Goal: Obtain resource: Download file/media

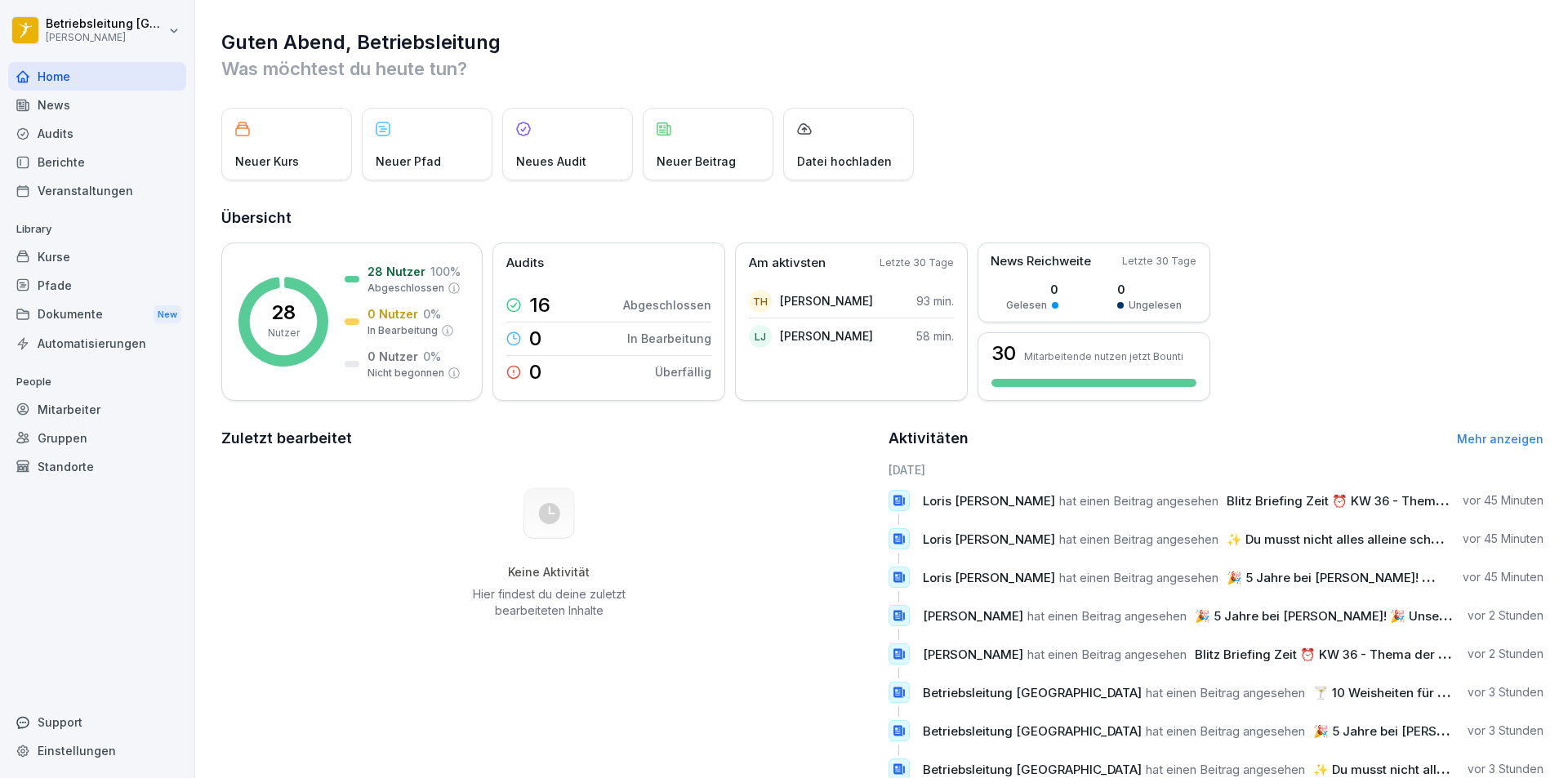
click at [93, 106] on div "News" at bounding box center [97, 104] width 178 height 28
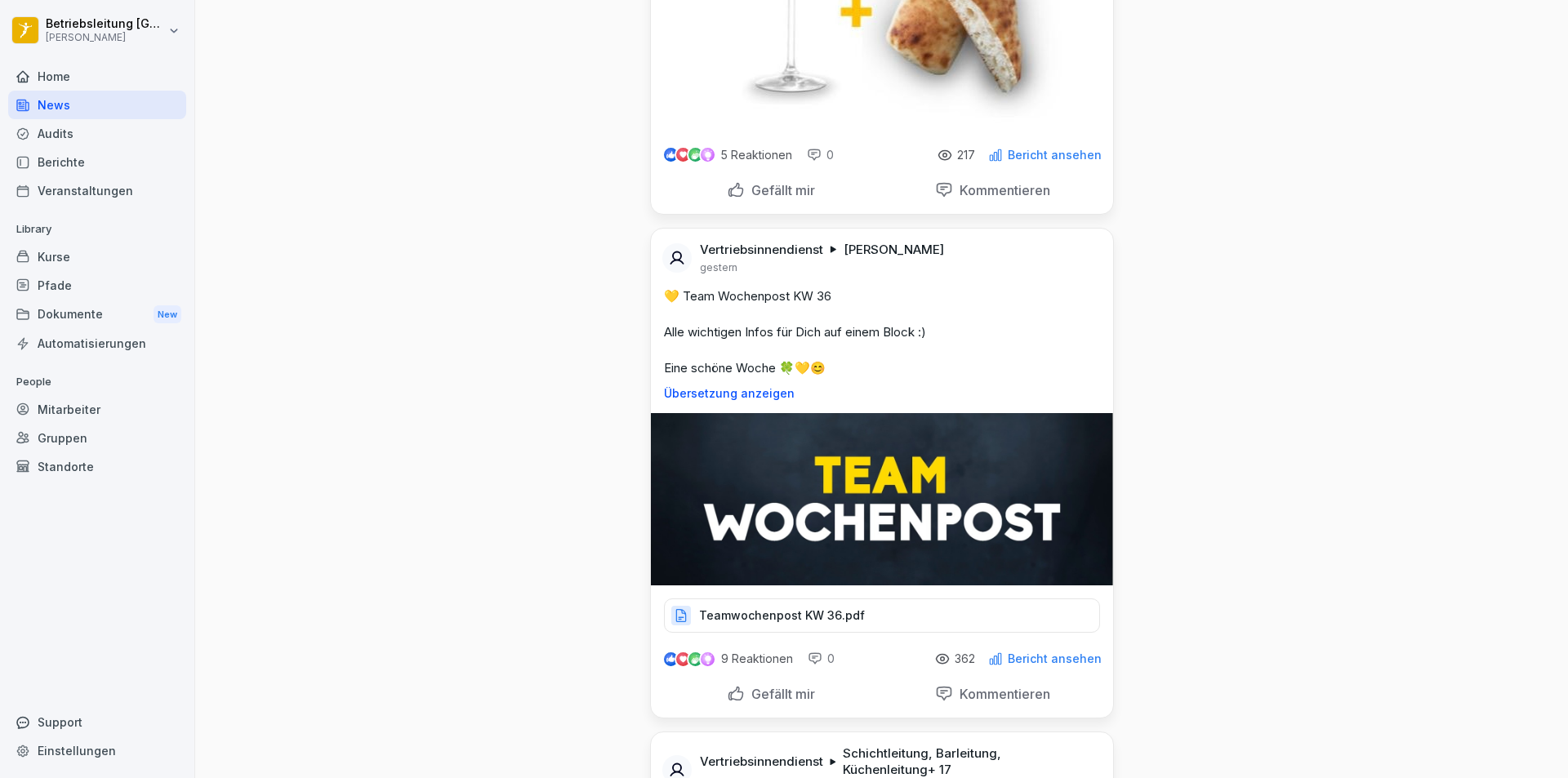
scroll to position [2123, 0]
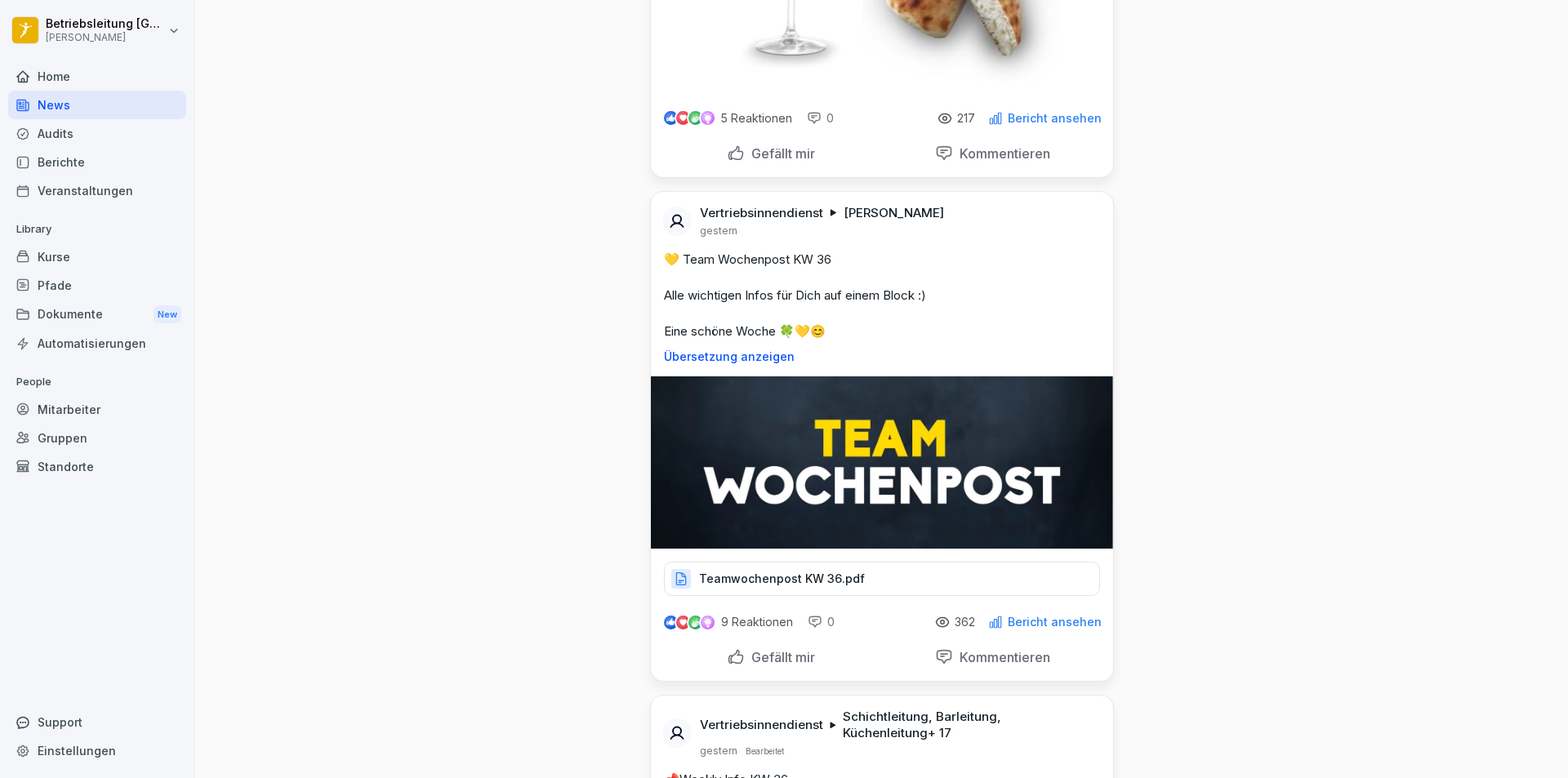
click at [883, 562] on div "Teamwochenpost KW 36.pdf" at bounding box center [881, 578] width 436 height 34
